Goal: Task Accomplishment & Management: Complete application form

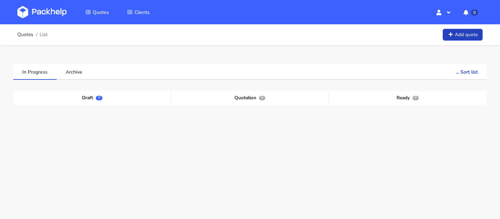
click at [454, 32] on link "Add quote" at bounding box center [462, 35] width 40 height 12
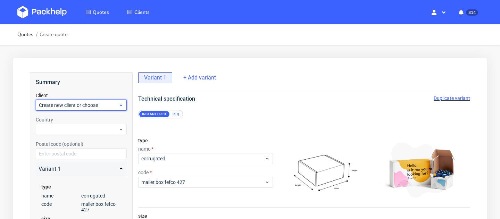
click at [92, 104] on span "Create new client or choose" at bounding box center [78, 105] width 79 height 7
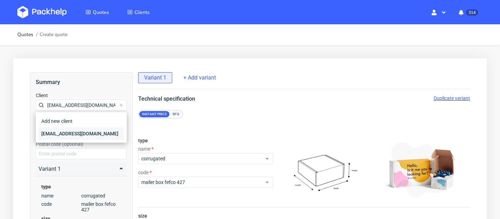
type input "[EMAIL_ADDRESS][DOMAIN_NAME]"
click at [91, 132] on div "[EMAIL_ADDRESS][DOMAIN_NAME]" at bounding box center [81, 133] width 85 height 12
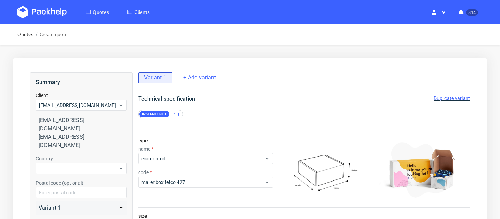
click at [85, 134] on div "Summary Client [EMAIL_ADDRESS][DOMAIN_NAME] [EMAIL_ADDRESS][DOMAIN_NAME] [EMAIL…" at bounding box center [81, 195] width 103 height 247
click at [85, 163] on div at bounding box center [81, 168] width 91 height 11
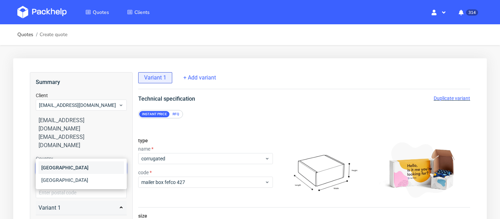
type input "slo"
click at [60, 173] on div "[GEOGRAPHIC_DATA]" at bounding box center [81, 167] width 85 height 12
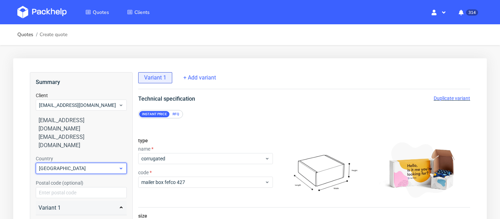
click at [68, 165] on span "Slovakia" at bounding box center [78, 168] width 79 height 7
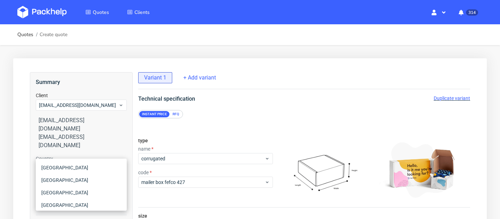
scroll to position [2520, 0]
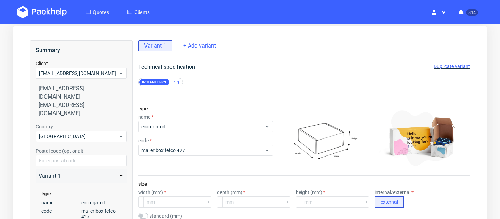
scroll to position [37, 0]
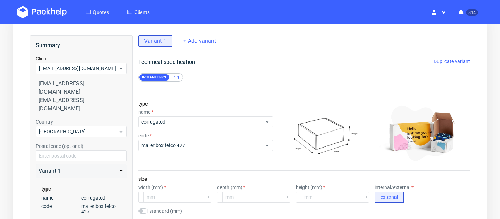
click at [168, 130] on div "type name corrugated code mailer box fefco 427" at bounding box center [205, 132] width 135 height 75
click at [168, 126] on div "corrugated" at bounding box center [205, 121] width 135 height 11
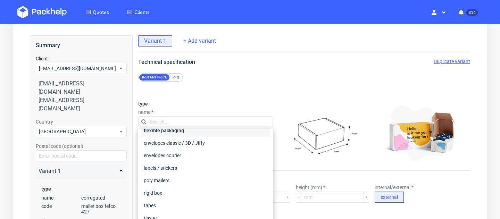
scroll to position [51, 0]
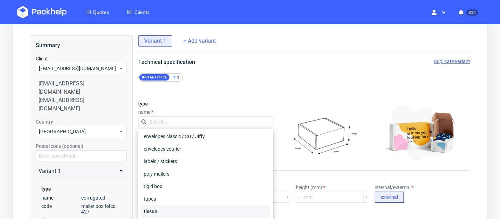
click at [155, 216] on div "tissue" at bounding box center [205, 211] width 129 height 12
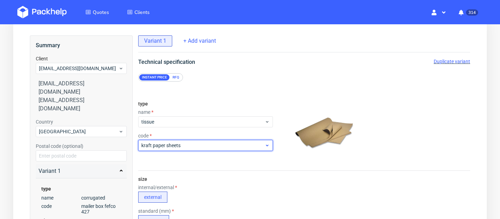
click at [175, 147] on span "kraft paper sheets" at bounding box center [202, 145] width 123 height 7
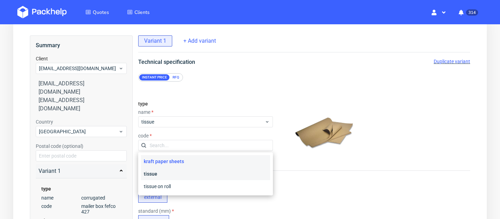
click at [172, 175] on div "tissue" at bounding box center [205, 174] width 129 height 12
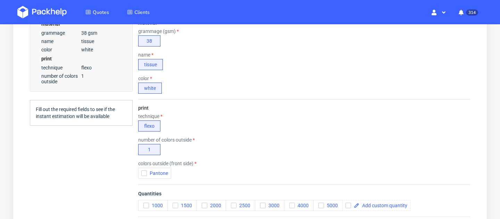
scroll to position [304, 0]
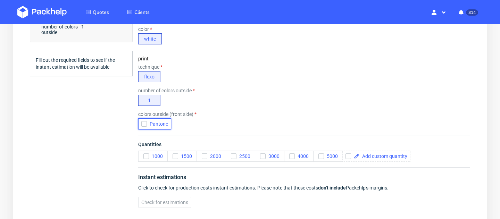
click at [152, 121] on span "Pantone" at bounding box center [157, 124] width 21 height 6
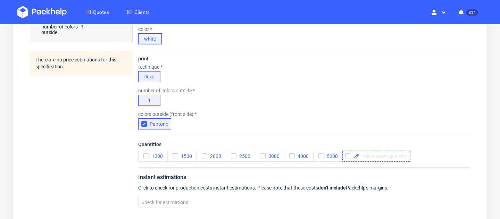
click at [370, 155] on span at bounding box center [383, 156] width 48 height 5
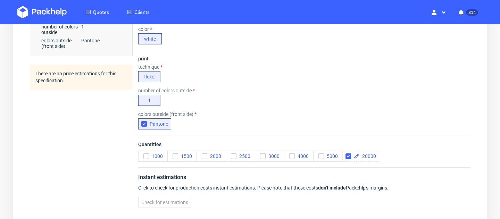
checkbox input "true"
click at [388, 118] on div "colors outside (front side) Pantone" at bounding box center [304, 120] width 332 height 18
click at [161, 202] on span "Check for estimations" at bounding box center [164, 202] width 47 height 5
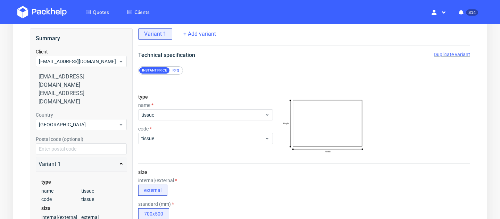
scroll to position [0, 0]
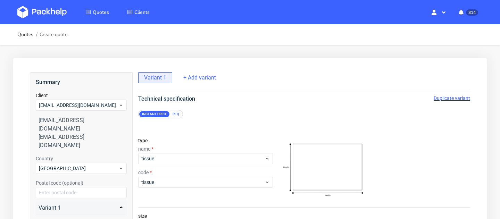
click at [173, 113] on div "RFQ" at bounding box center [176, 114] width 12 height 6
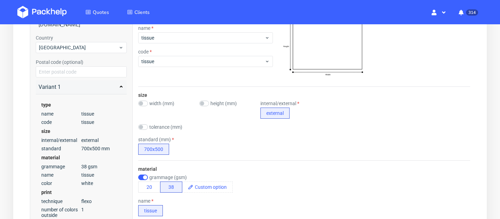
scroll to position [167, 0]
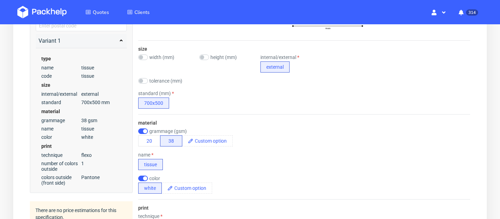
click at [206, 147] on div "material grammage (gsm) 20 38 name tissue color white" at bounding box center [304, 156] width 332 height 85
click at [206, 141] on span at bounding box center [212, 141] width 39 height 10
click at [209, 158] on div "name tissue" at bounding box center [304, 161] width 332 height 18
click at [167, 142] on button "38" at bounding box center [171, 140] width 22 height 11
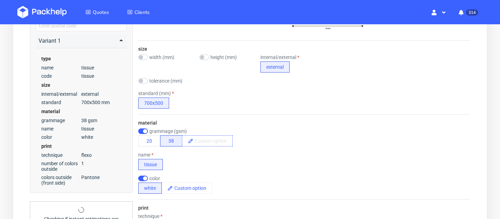
click at [202, 139] on span at bounding box center [212, 141] width 39 height 10
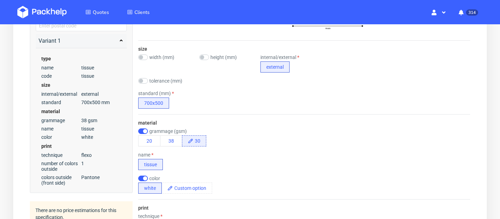
click at [202, 171] on div "material grammage (gsm) 20 38 30 name tissue color white" at bounding box center [304, 156] width 332 height 85
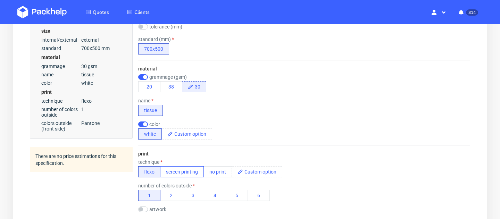
scroll to position [270, 0]
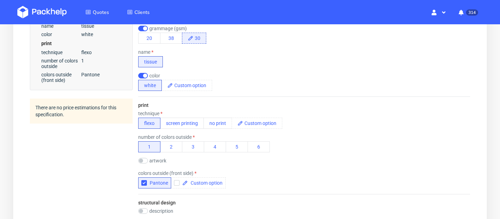
click at [152, 163] on label "artwork" at bounding box center [157, 161] width 17 height 6
checkbox input "true"
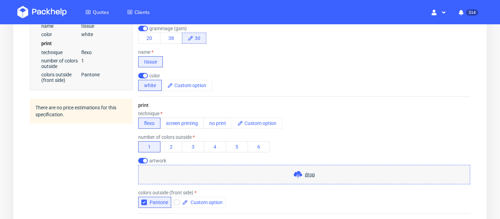
click at [154, 182] on div "drop" at bounding box center [304, 174] width 332 height 19
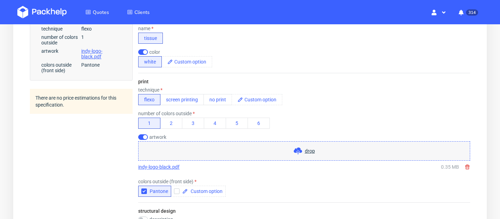
scroll to position [360, 0]
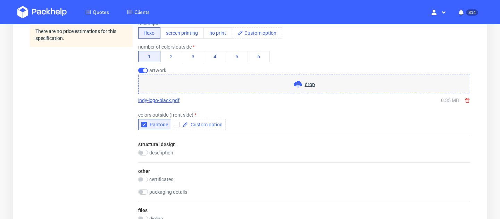
click at [167, 153] on label "description" at bounding box center [161, 153] width 24 height 6
click at [158, 153] on label "description" at bounding box center [161, 153] width 24 height 6
checkbox input "true"
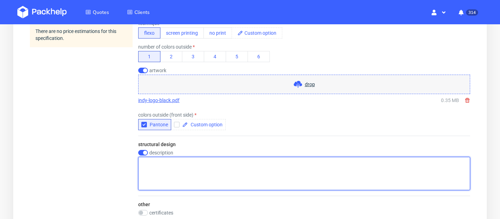
click at [162, 168] on textarea at bounding box center [304, 173] width 332 height 33
paste textarea "Printing: 1 color (rotary printing)"
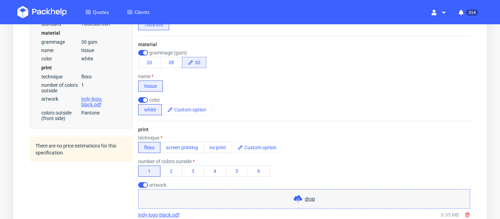
scroll to position [229, 0]
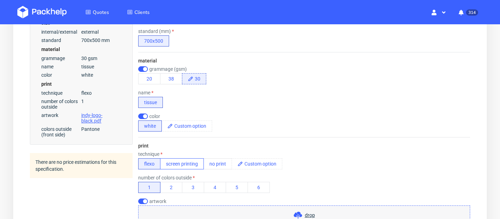
type textarea "Printing: 1 color (rotary printing)"
click at [180, 162] on button "screen printing" at bounding box center [182, 163] width 44 height 11
click at [153, 164] on button "flexo" at bounding box center [149, 163] width 22 height 11
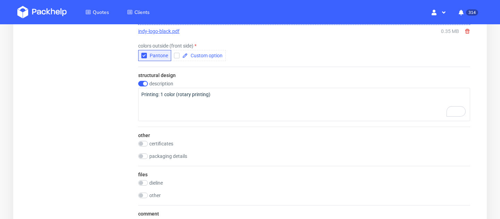
scroll to position [567, 0]
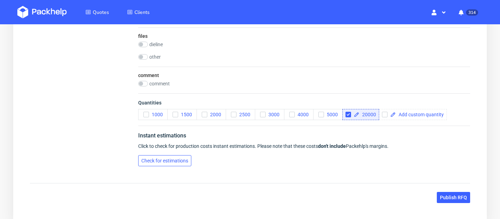
click at [179, 160] on span "Check for estimations" at bounding box center [164, 160] width 47 height 5
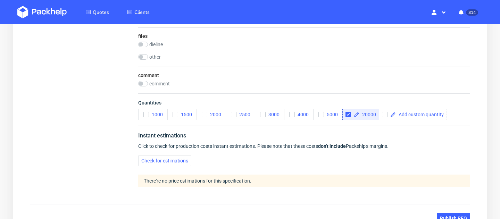
scroll to position [627, 0]
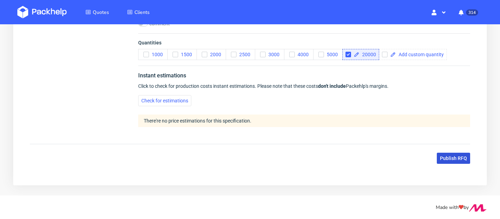
click at [462, 160] on span "Publish RFQ" at bounding box center [453, 158] width 27 height 5
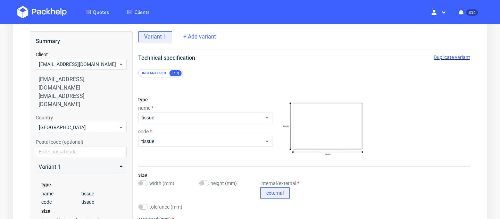
scroll to position [0, 0]
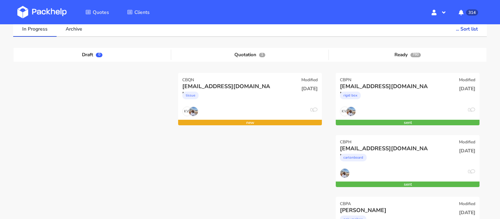
scroll to position [83, 0]
